Goal: Task Accomplishment & Management: Manage account settings

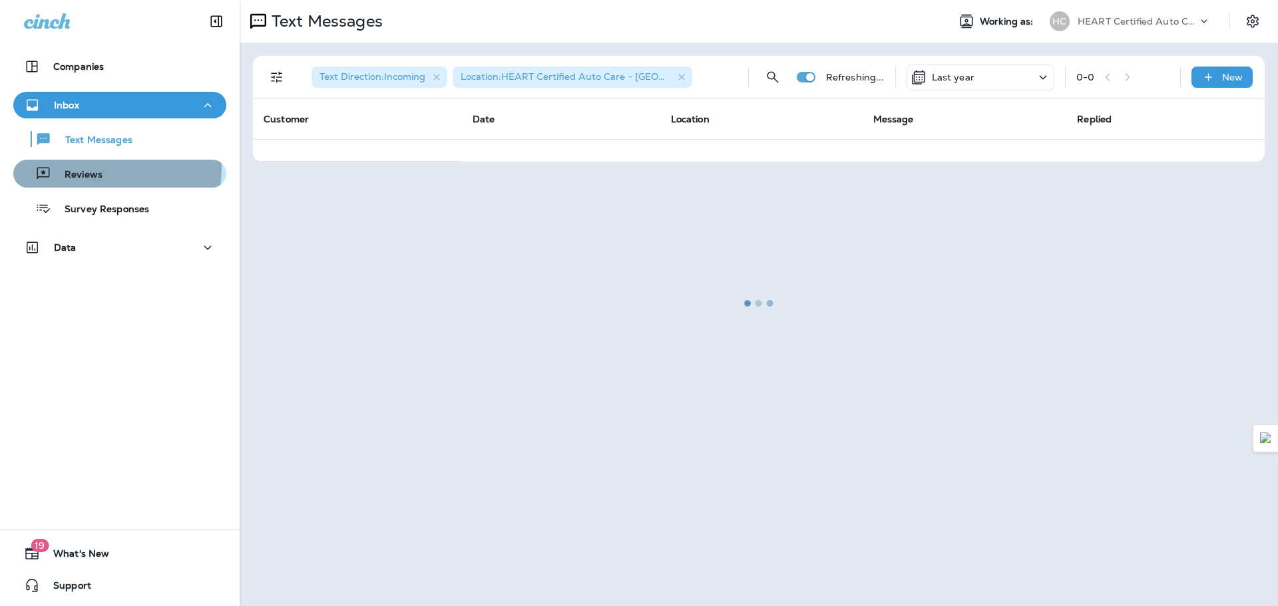
click at [100, 169] on p "Reviews" at bounding box center [76, 175] width 51 height 13
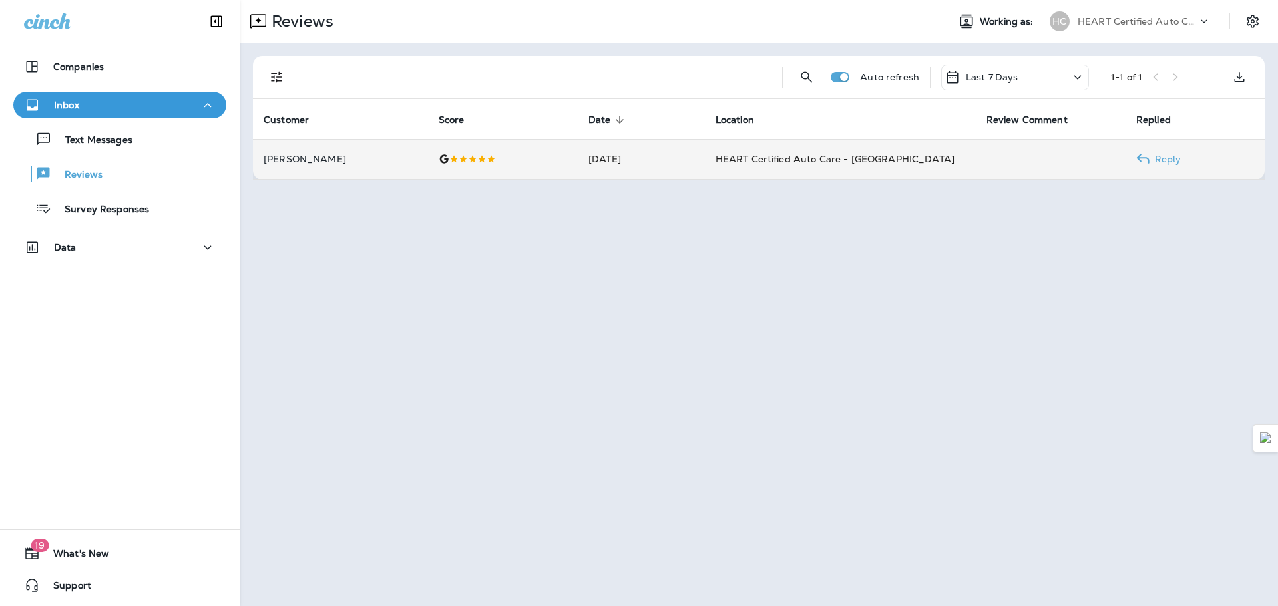
click at [372, 153] on td "[PERSON_NAME]" at bounding box center [340, 159] width 175 height 40
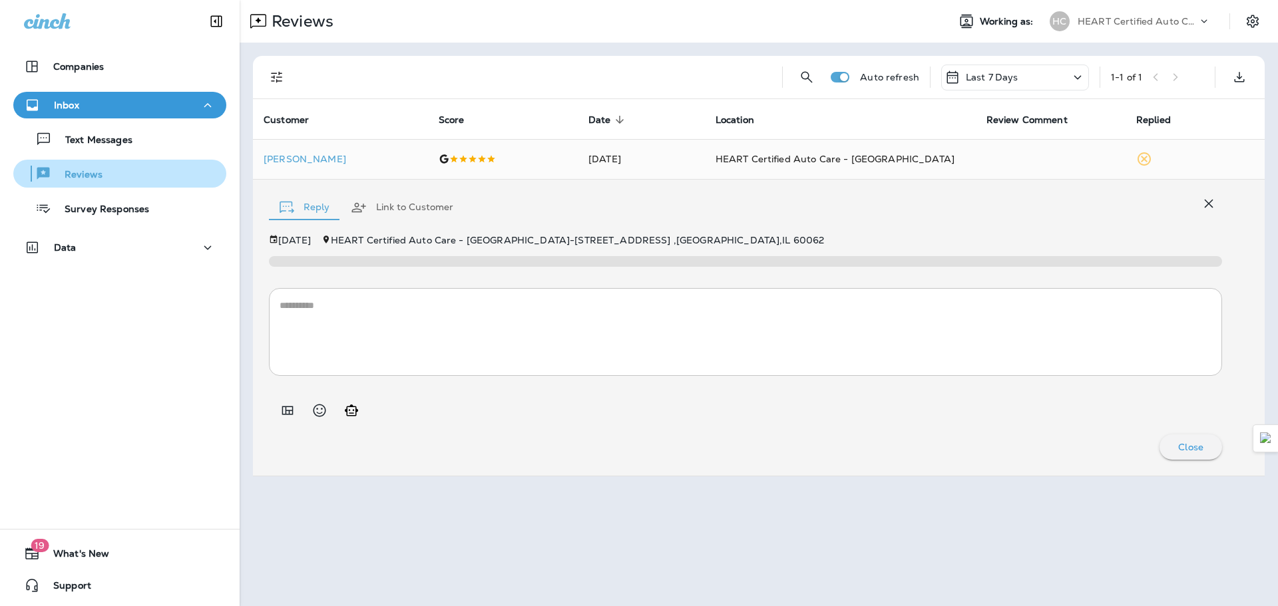
click at [103, 176] on div "Reviews" at bounding box center [120, 174] width 202 height 20
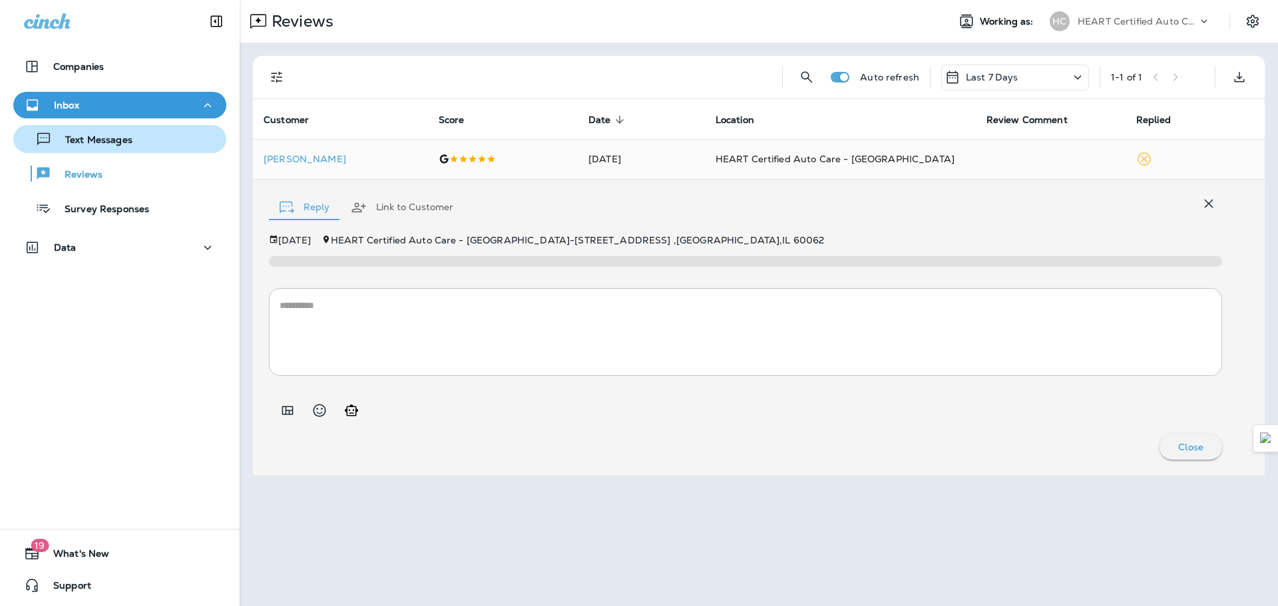
click at [118, 146] on p "Text Messages" at bounding box center [92, 140] width 81 height 13
